Goal: Information Seeking & Learning: Learn about a topic

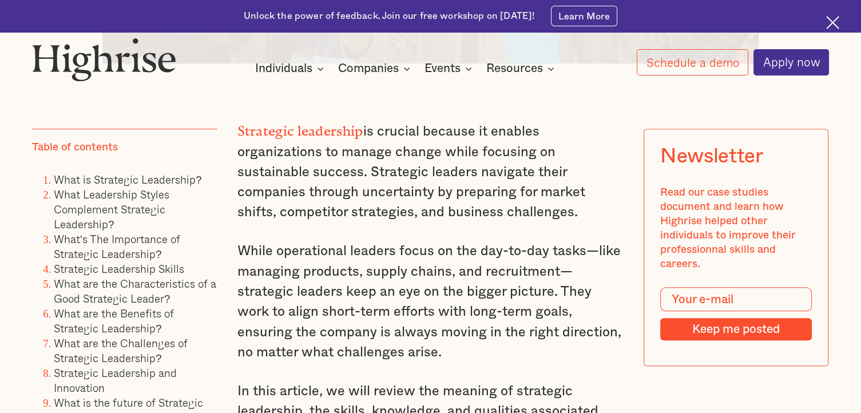
scroll to position [732, 0]
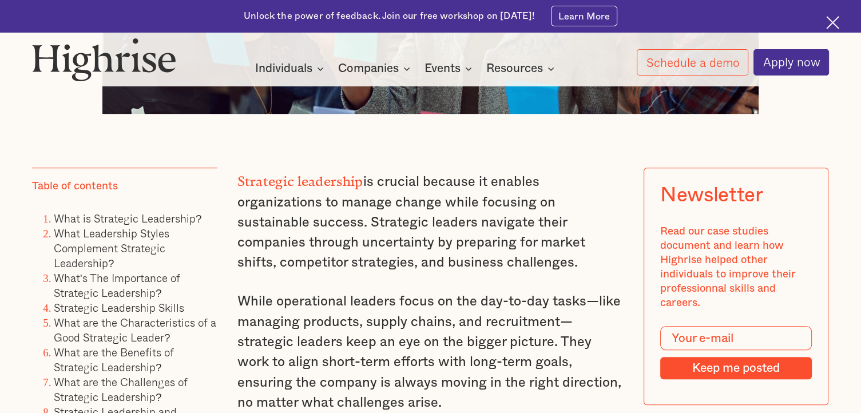
drag, startPoint x: 238, startPoint y: 184, endPoint x: 239, endPoint y: 191, distance: 7.0
click at [310, 219] on p "Strategic leadership is crucial because it enables organizations to manage chan…" at bounding box center [430, 220] width 387 height 105
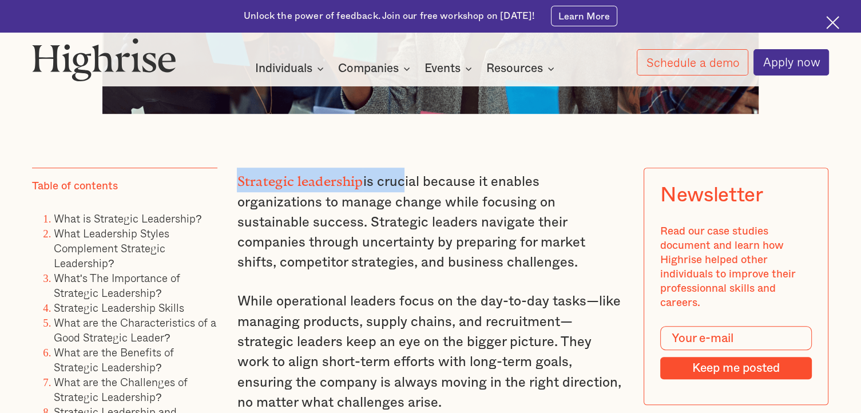
drag, startPoint x: 236, startPoint y: 181, endPoint x: 397, endPoint y: 194, distance: 161.3
click at [398, 194] on p "Strategic leadership is crucial because it enables organizations to manage chan…" at bounding box center [430, 220] width 387 height 105
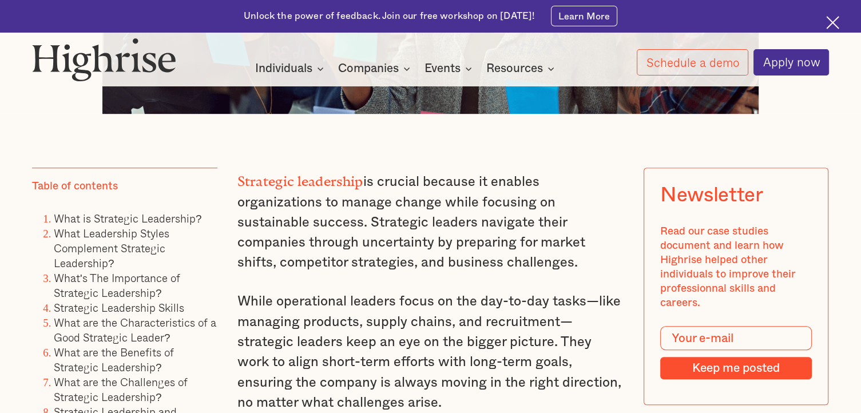
click at [442, 180] on p "Strategic leadership is crucial because it enables organizations to manage chan…" at bounding box center [430, 220] width 387 height 105
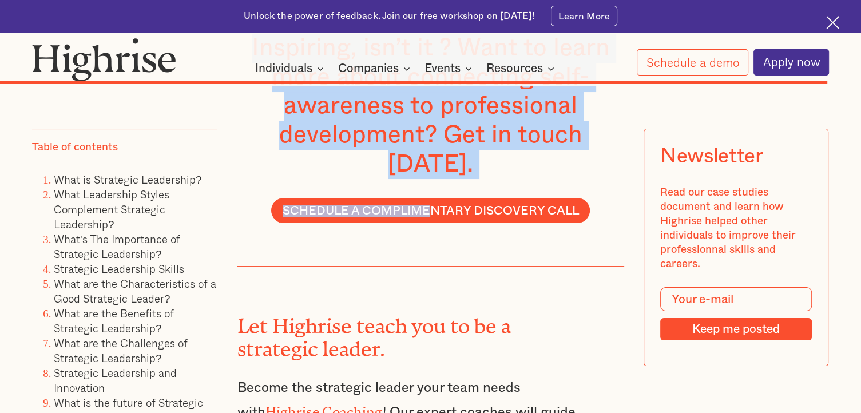
scroll to position [12970, 0]
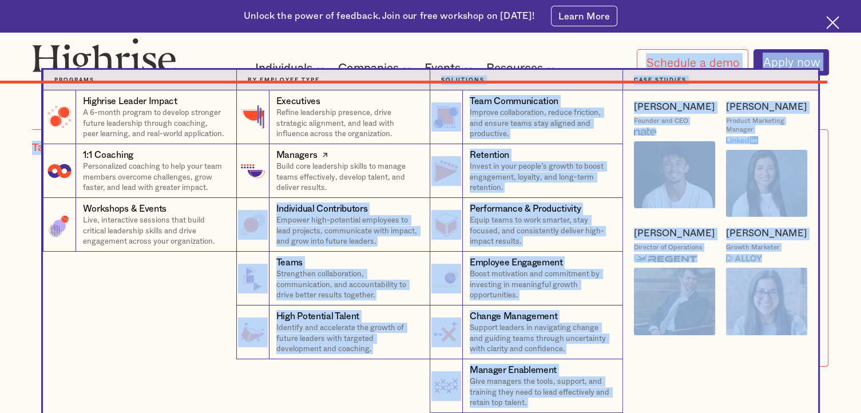
drag, startPoint x: 236, startPoint y: 181, endPoint x: 398, endPoint y: 174, distance: 162.7
click at [371, 195] on link "Managers Build core leadership skills to manage teams effectively, develop tale…" at bounding box center [332, 171] width 193 height 54
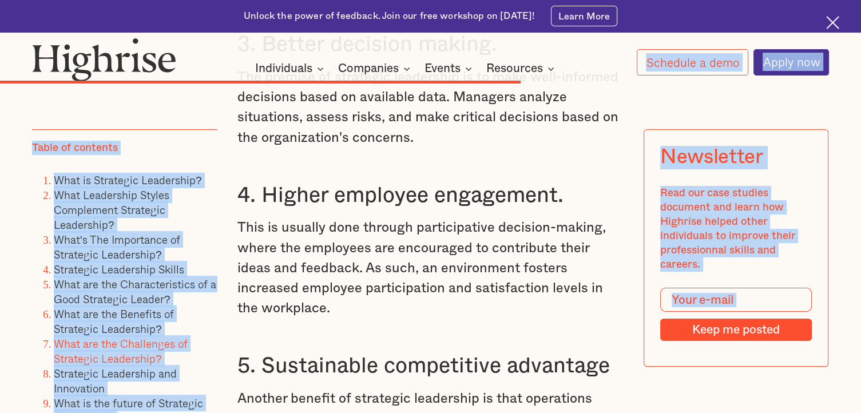
scroll to position [8530, 0]
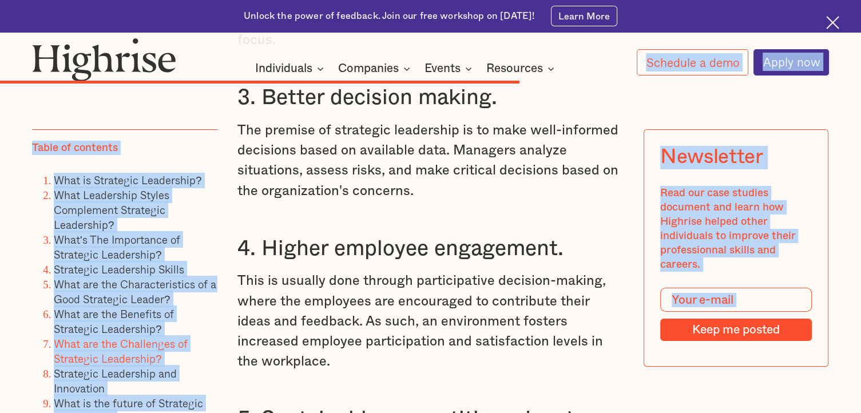
click at [784, 160] on div "Newsletter Read our case studies document and learn how Highrise helped other i…" at bounding box center [736, 247] width 185 height 237
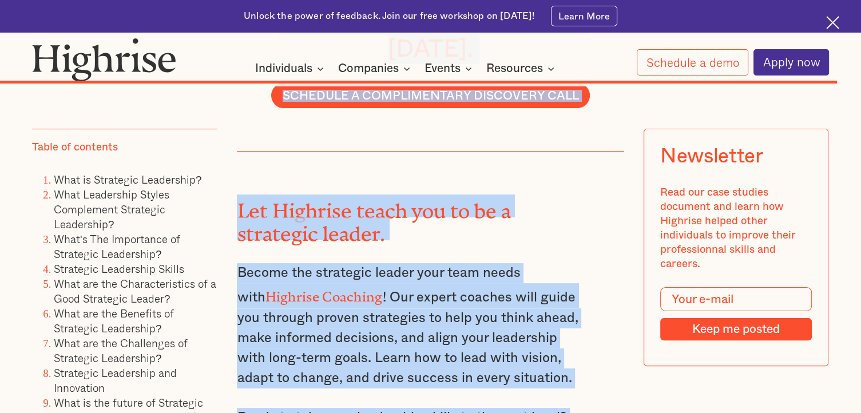
scroll to position [13128, 0]
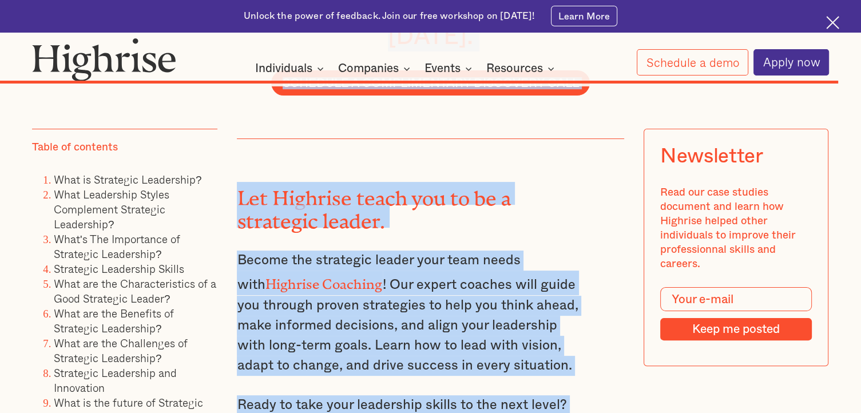
drag, startPoint x: 236, startPoint y: 186, endPoint x: 512, endPoint y: 363, distance: 328.1
copy div "Strategic leadership is crucial because it enables organizations to manage chan…"
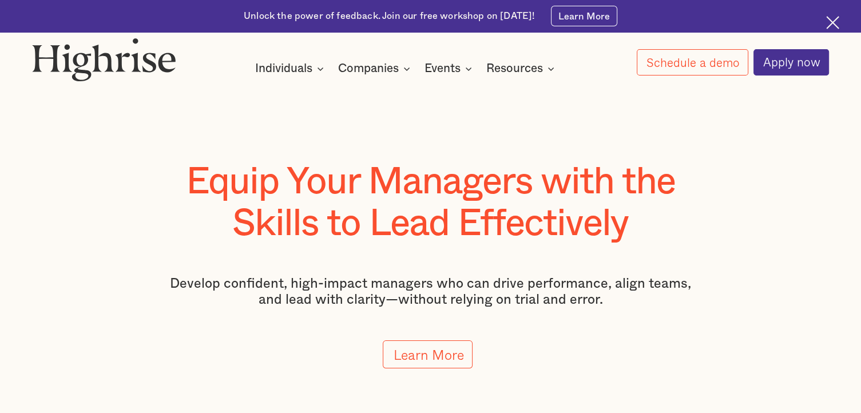
drag, startPoint x: 0, startPoint y: 0, endPoint x: 643, endPoint y: 225, distance: 681.5
click at [643, 225] on h1 "Equip Your Managers with the Skills to Lead Effectively" at bounding box center [431, 202] width 542 height 83
click at [480, 139] on div at bounding box center [430, 222] width 861 height 444
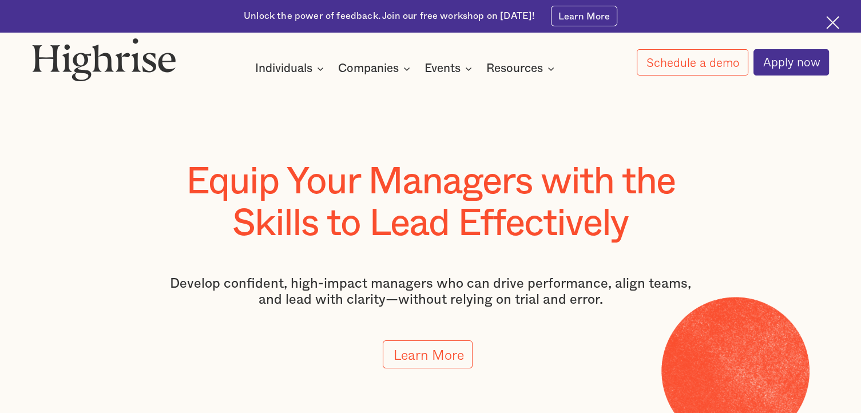
click at [396, 112] on icon at bounding box center [516, 273] width 689 height 344
